Goal: Task Accomplishment & Management: Manage account settings

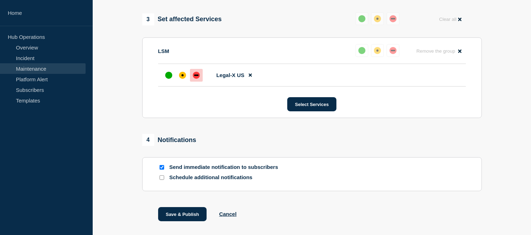
scroll to position [409, 0]
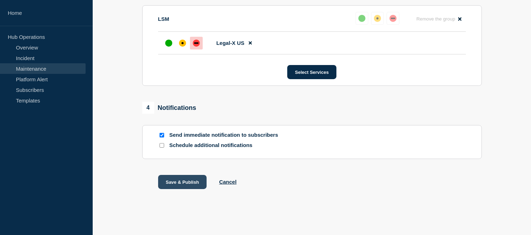
click at [186, 181] on button "Save & Publish" at bounding box center [182, 182] width 49 height 14
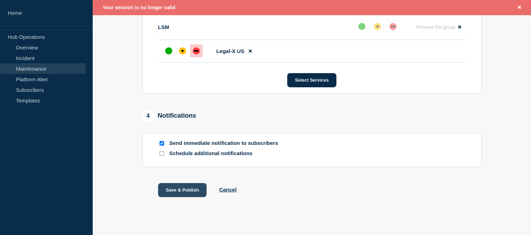
scroll to position [424, 0]
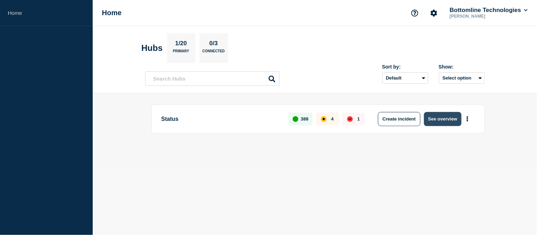
click at [432, 119] on button "See overview" at bounding box center [443, 119] width 38 height 14
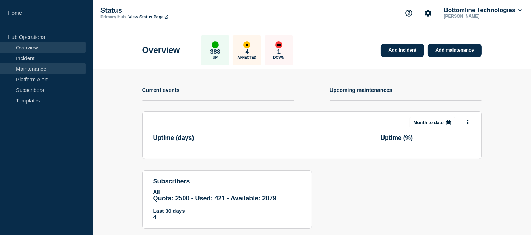
click at [44, 70] on link "Maintenance" at bounding box center [43, 68] width 86 height 11
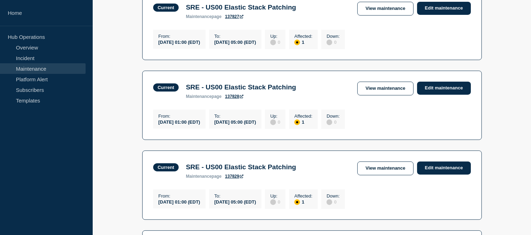
scroll to position [354, 0]
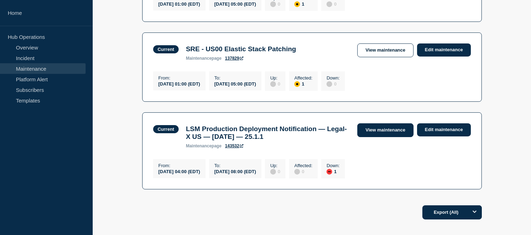
click at [362, 137] on link "View maintenance" at bounding box center [385, 130] width 56 height 14
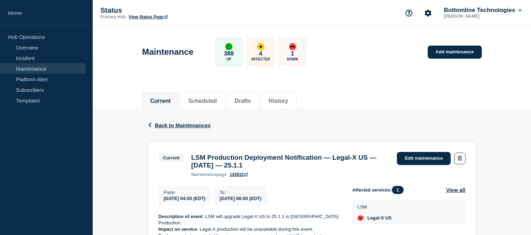
scroll to position [91, 0]
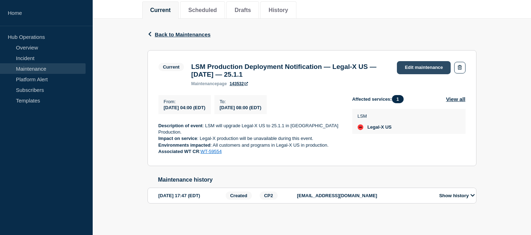
click at [403, 72] on link "Edit maintenance" at bounding box center [424, 67] width 54 height 13
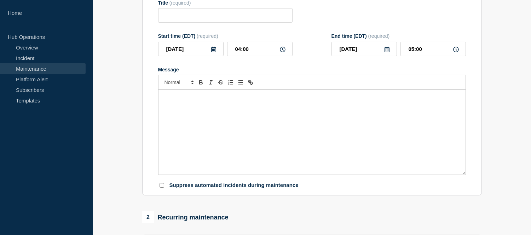
type input "LSM Production Deployment Notification — Legal-X US — [DATE] — 25.1.1"
type input "08:00"
checkbox input "true"
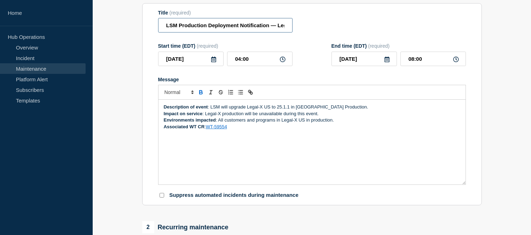
click at [163, 33] on input "LSM Production Deployment Notification — Legal-X US — [DATE] — 25.1.1" at bounding box center [225, 25] width 134 height 15
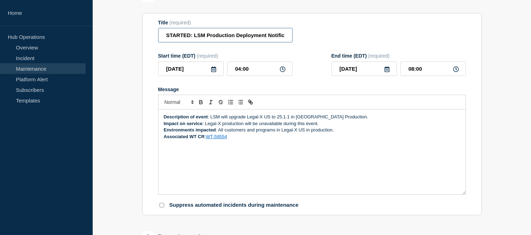
type input "STARTED: LSM Production Deployment Notification — Legal-X US — [DATE] — 25.1.1"
click at [163, 121] on div "Description of event : LSM will upgrade Legal-X US to 25.1.1 in [GEOGRAPHIC_DAT…" at bounding box center [312, 152] width 307 height 85
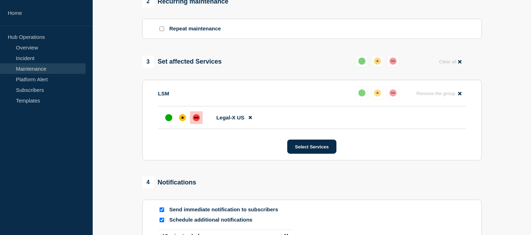
scroll to position [406, 0]
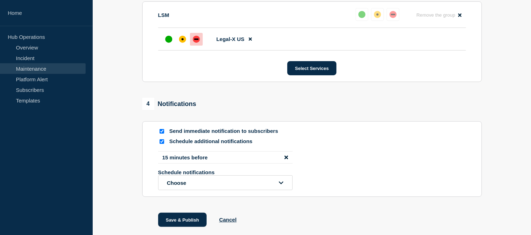
click at [162, 144] on input "Schedule additional notifications" at bounding box center [162, 141] width 5 height 5
checkbox input "false"
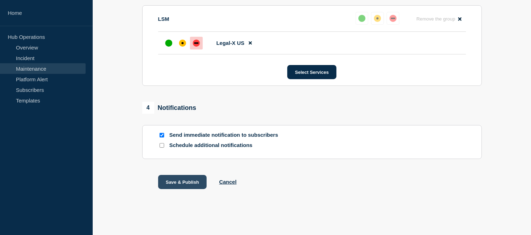
click at [177, 184] on button "Save & Publish" at bounding box center [182, 182] width 49 height 14
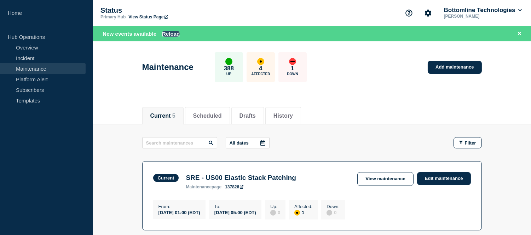
click at [169, 33] on button "Reload" at bounding box center [171, 34] width 18 height 6
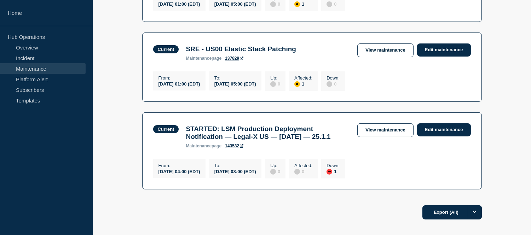
scroll to position [393, 0]
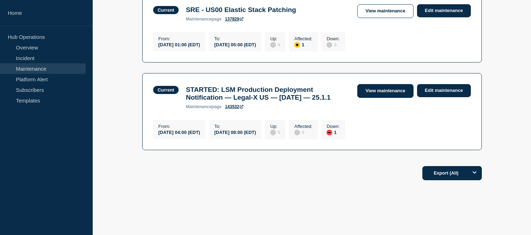
click at [368, 98] on link "View maintenance" at bounding box center [385, 91] width 56 height 14
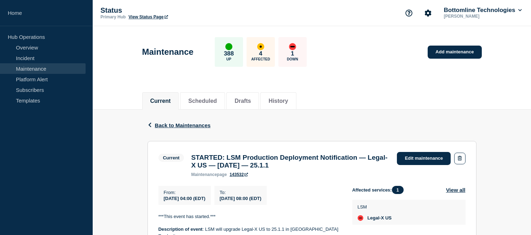
scroll to position [124, 0]
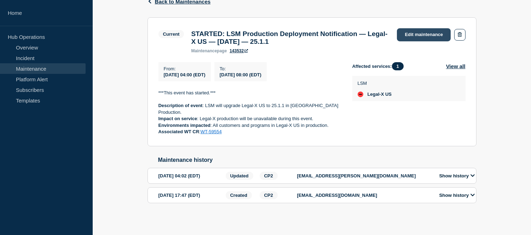
click at [409, 30] on link "Edit maintenance" at bounding box center [424, 34] width 54 height 13
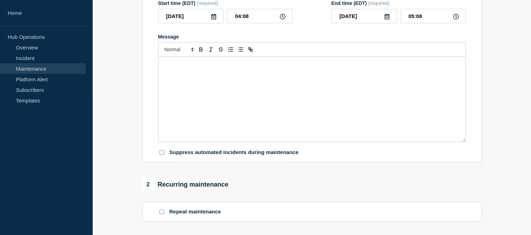
type input "STARTED: LSM Production Deployment Notification — Legal-X US — [DATE] — 25.1.1"
type input "04:00"
type input "08:00"
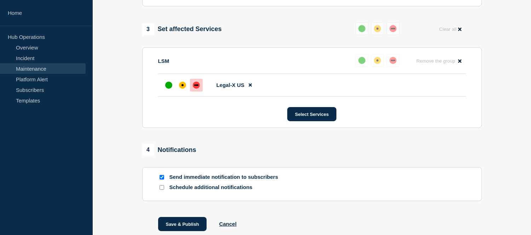
scroll to position [409, 0]
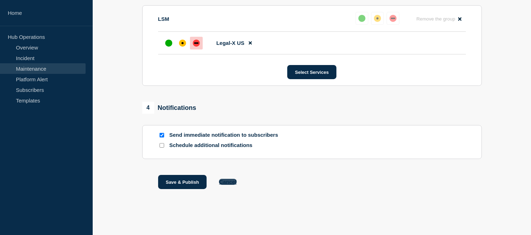
click at [230, 182] on button "Cancel" at bounding box center [227, 182] width 17 height 6
